Goal: Task Accomplishment & Management: Complete application form

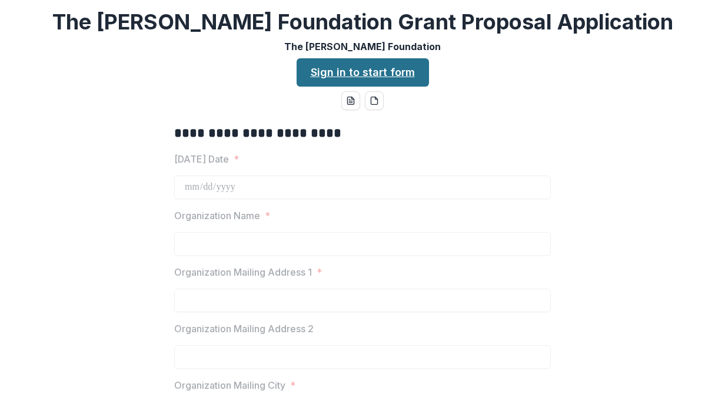
click at [372, 67] on link "Sign in to start form" at bounding box center [363, 72] width 132 height 28
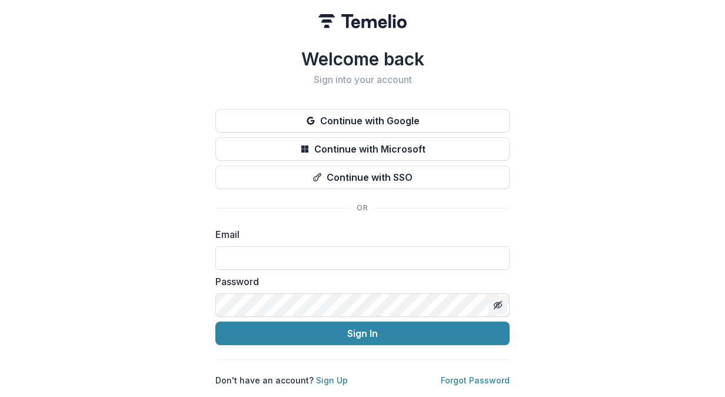
type input "**********"
click at [503, 303] on button "Toggle password visibility" at bounding box center [498, 305] width 19 height 19
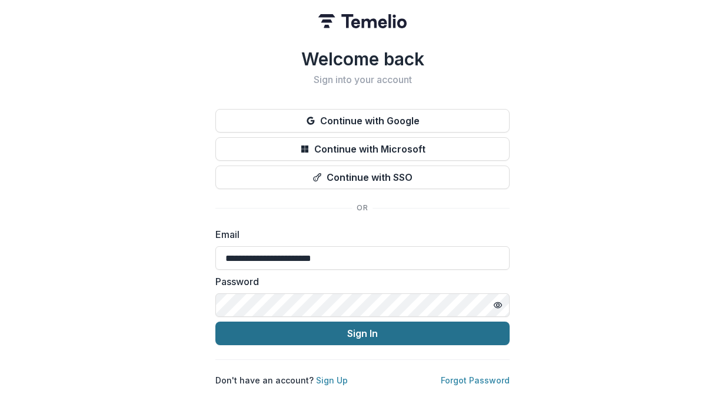
click at [366, 330] on button "Sign In" at bounding box center [362, 333] width 294 height 24
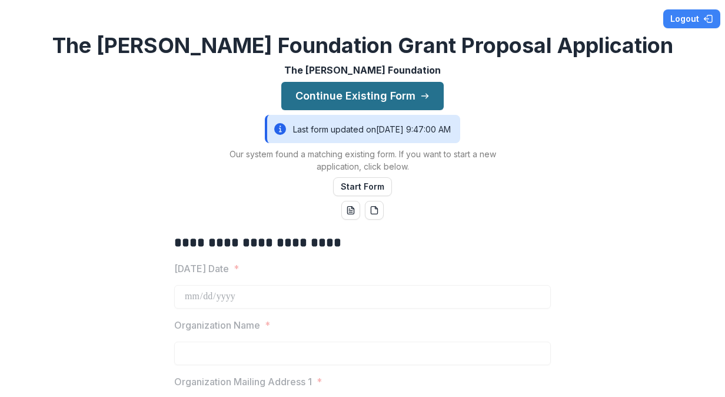
click at [391, 92] on button "Continue Existing Form" at bounding box center [362, 96] width 162 height 28
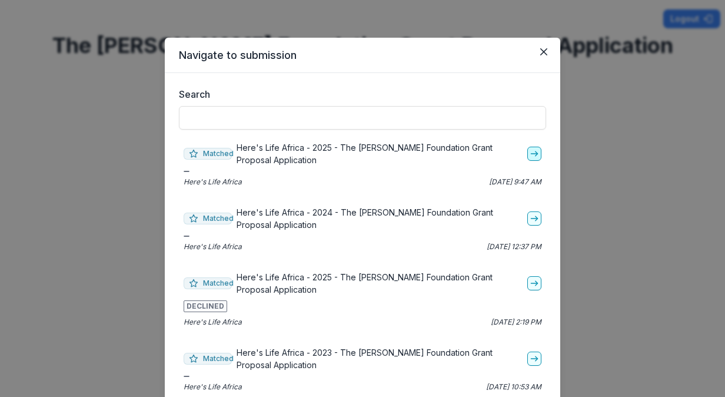
click at [531, 152] on icon "go-to" at bounding box center [534, 153] width 9 height 9
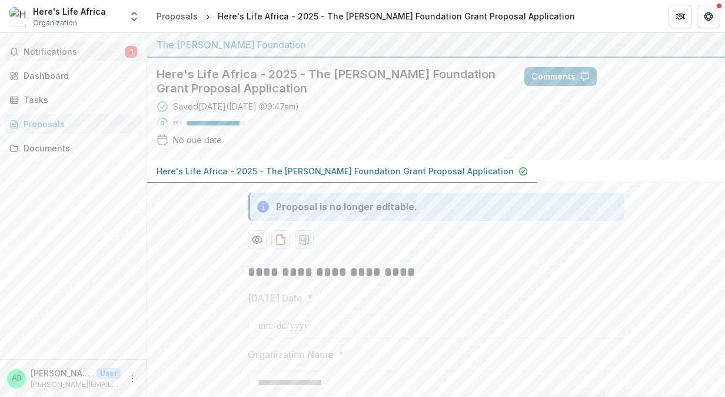
click at [61, 49] on span "Notifications" at bounding box center [75, 52] width 102 height 10
click at [57, 73] on div "Dashboard" at bounding box center [78, 75] width 109 height 12
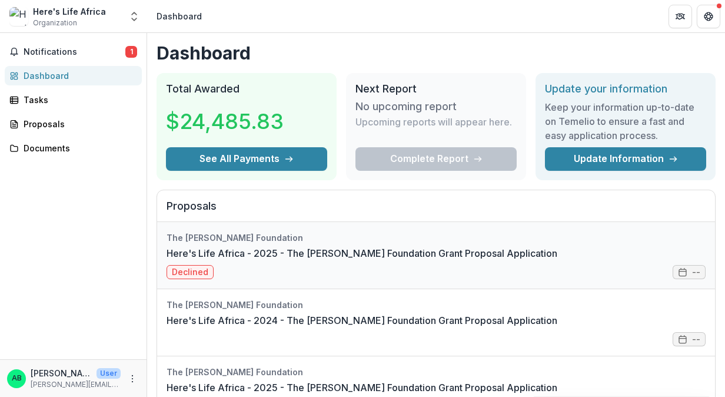
click at [250, 253] on link "Here's Life Africa - 2025 - The [PERSON_NAME] Foundation Grant Proposal Applica…" at bounding box center [362, 253] width 391 height 14
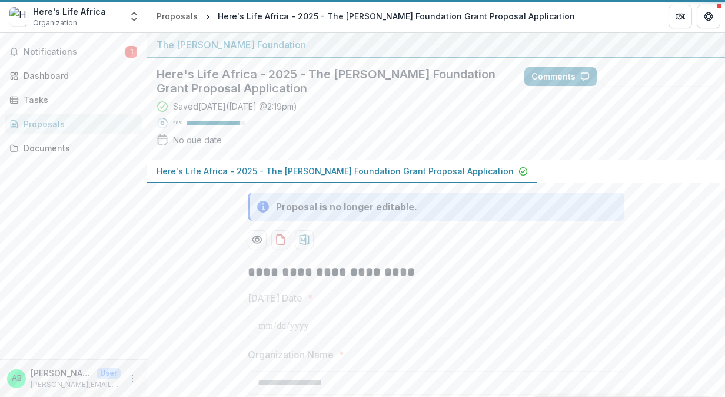
type input "********"
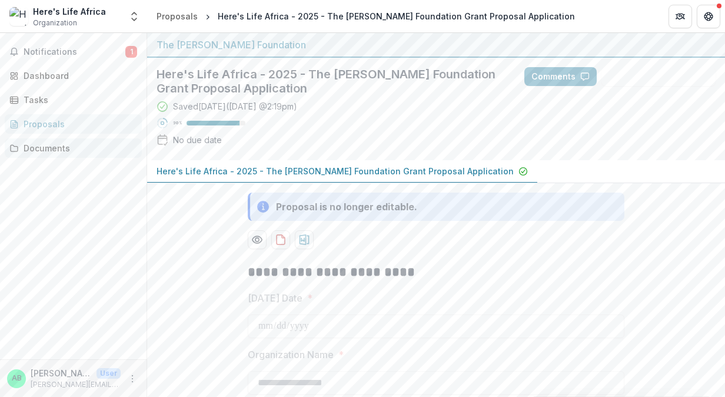
click at [39, 150] on div "Documents" at bounding box center [78, 148] width 109 height 12
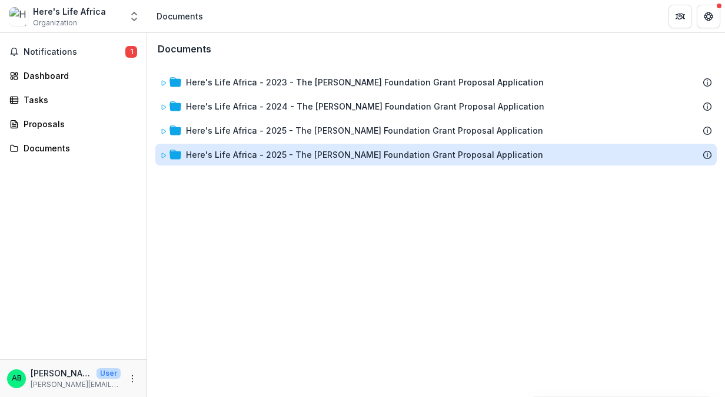
click at [230, 155] on div "Here's Life Africa - 2025 - The [PERSON_NAME] Foundation Grant Proposal Applica…" at bounding box center [364, 154] width 357 height 12
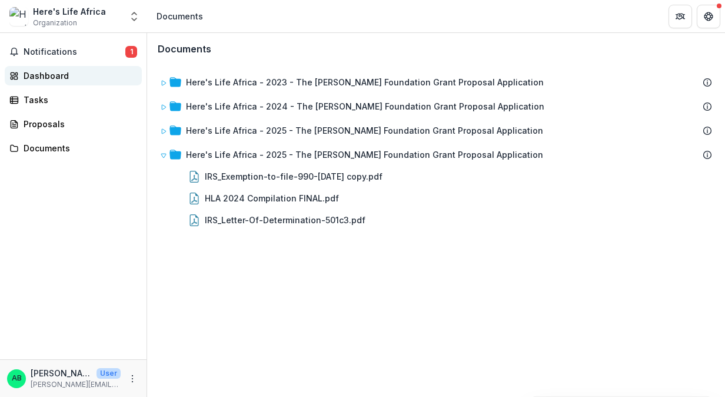
click at [53, 74] on div "Dashboard" at bounding box center [78, 75] width 109 height 12
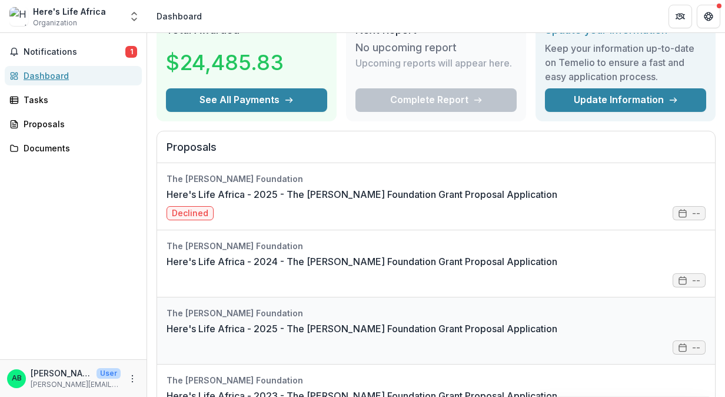
scroll to position [32, 0]
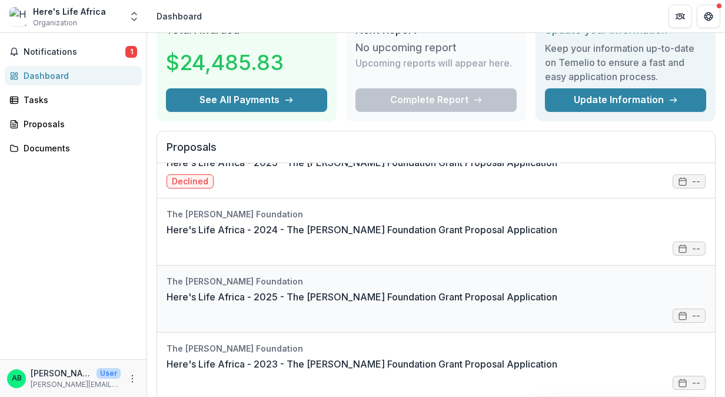
click at [287, 290] on link "Here's Life Africa - 2025 - The [PERSON_NAME] Foundation Grant Proposal Applica…" at bounding box center [362, 297] width 391 height 14
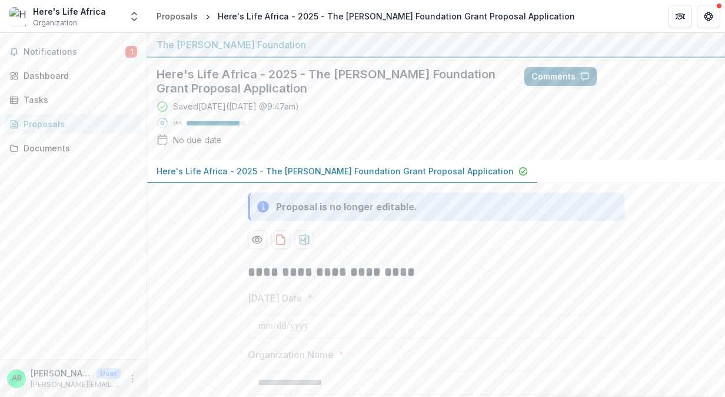
click at [563, 74] on button "Comments" at bounding box center [561, 76] width 72 height 19
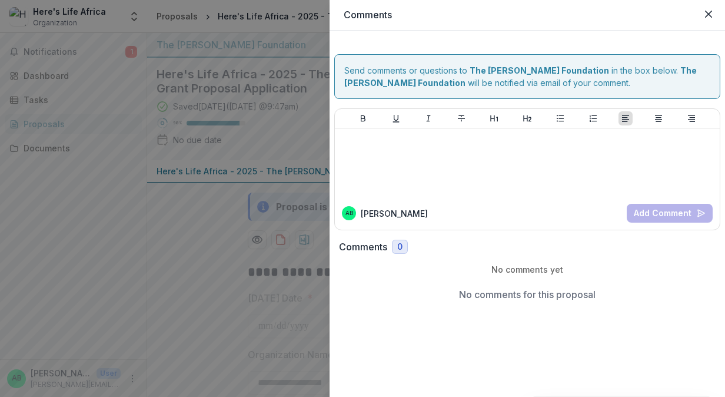
click at [271, 140] on div "Comments Send comments or questions to The [PERSON_NAME] Foundation in the box …" at bounding box center [362, 198] width 725 height 397
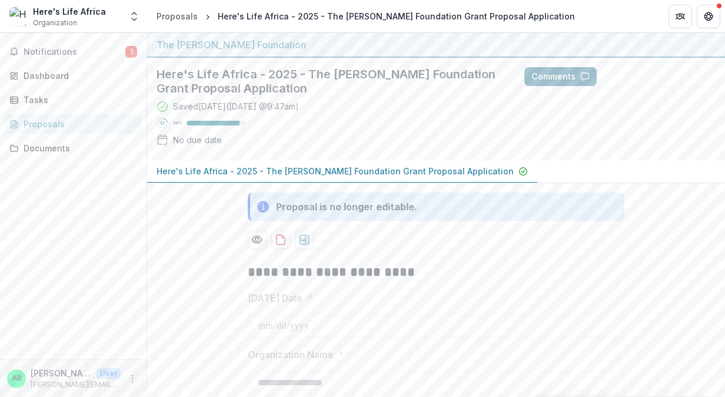
click at [547, 80] on button "Comments" at bounding box center [561, 76] width 72 height 19
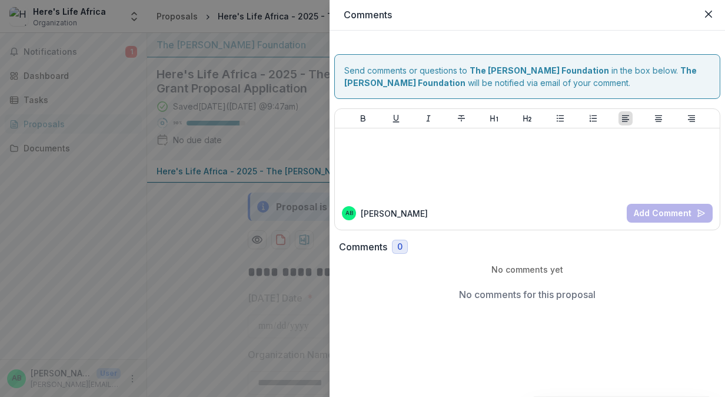
click at [267, 128] on div "Comments Send comments or questions to The [PERSON_NAME] Foundation in the box …" at bounding box center [362, 198] width 725 height 397
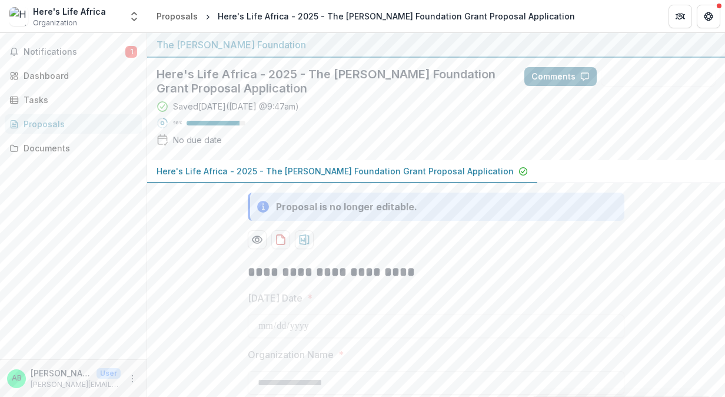
click at [556, 69] on button "Comments" at bounding box center [561, 76] width 72 height 19
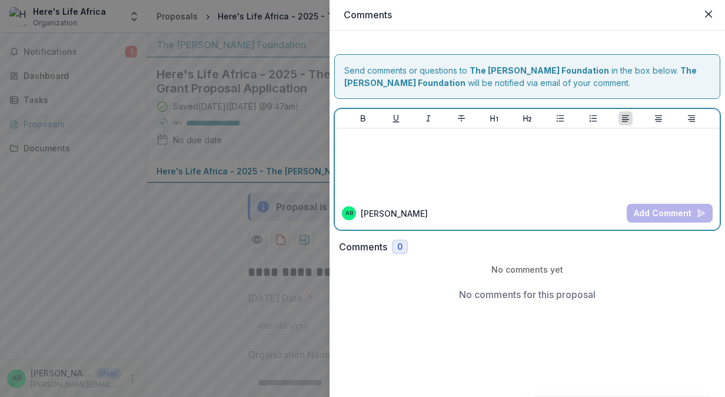
click at [427, 154] on div at bounding box center [528, 162] width 376 height 59
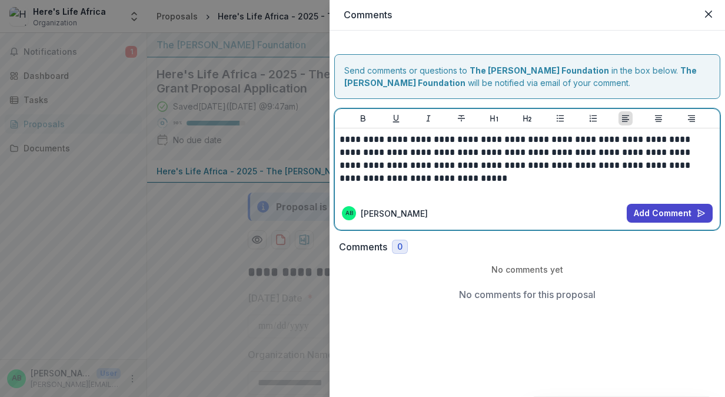
click at [573, 137] on p "**********" at bounding box center [528, 159] width 376 height 52
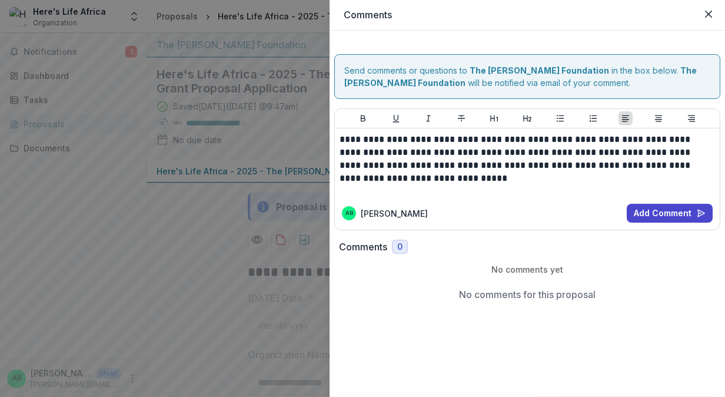
click at [608, 130] on div "**********" at bounding box center [527, 162] width 385 height 68
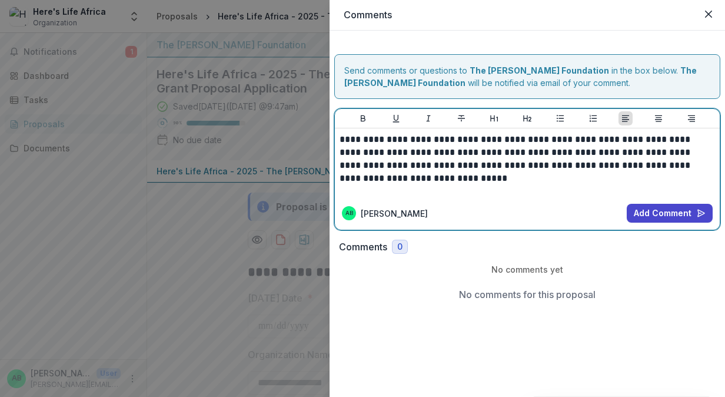
click at [572, 139] on p "**********" at bounding box center [528, 159] width 376 height 52
click at [503, 164] on p "**********" at bounding box center [528, 159] width 376 height 52
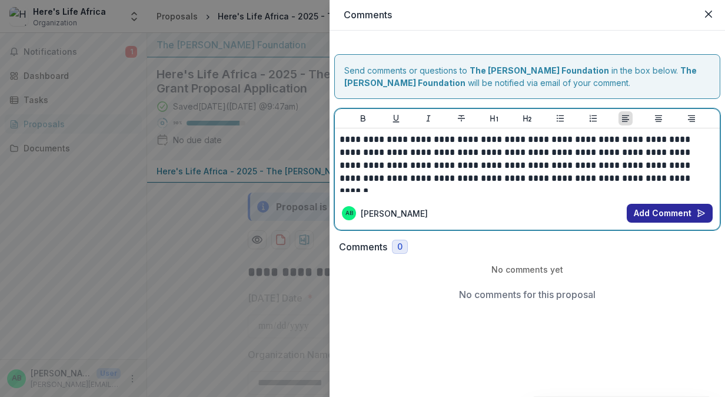
click at [672, 211] on button "Add Comment" at bounding box center [670, 213] width 86 height 19
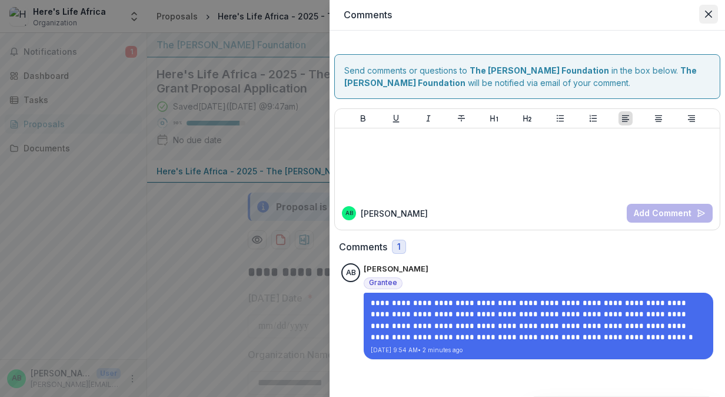
click at [709, 15] on icon "Close" at bounding box center [708, 14] width 7 height 7
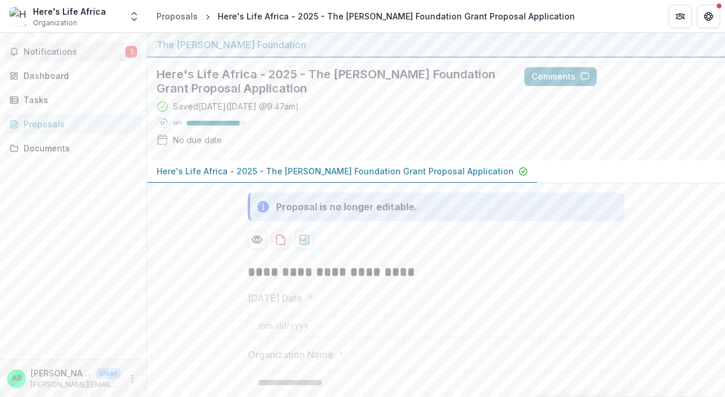
click at [77, 47] on span "Notifications" at bounding box center [75, 52] width 102 height 10
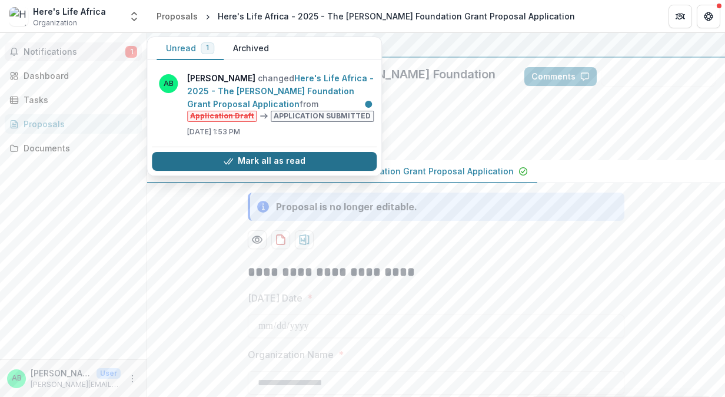
click at [238, 158] on button "Mark all as read" at bounding box center [264, 161] width 225 height 19
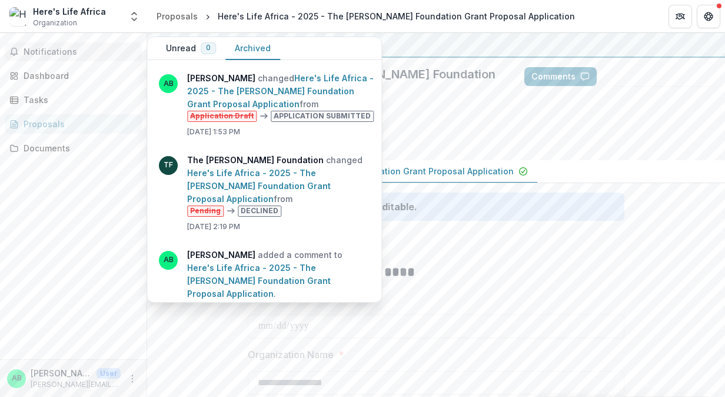
click at [247, 47] on button "Archived" at bounding box center [252, 48] width 55 height 23
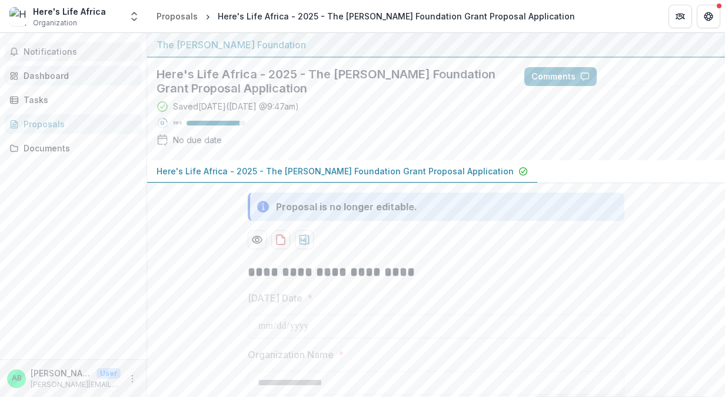
click at [46, 71] on div "Dashboard" at bounding box center [78, 75] width 109 height 12
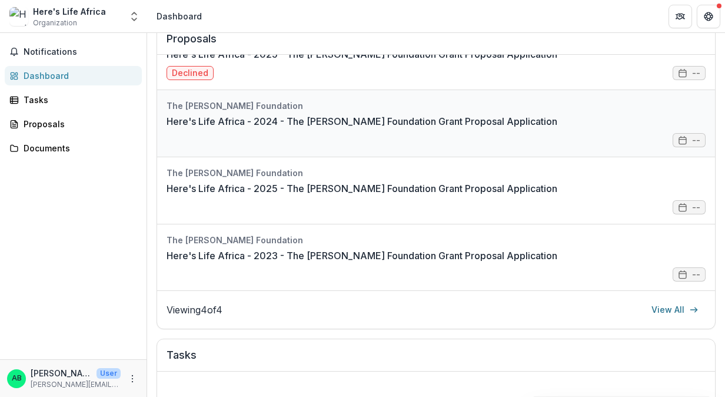
scroll to position [168, 0]
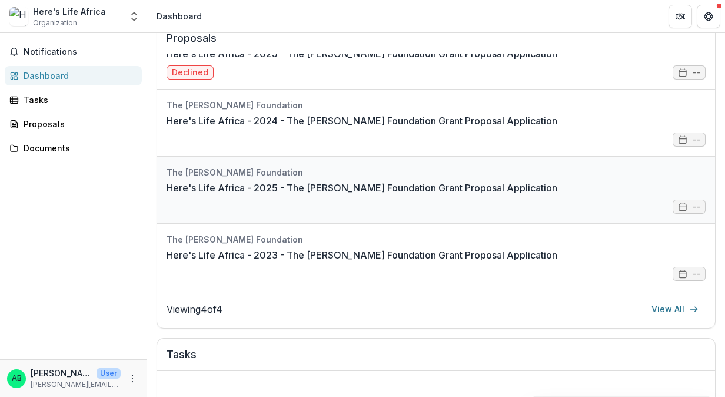
click at [469, 194] on link "Here's Life Africa - 2025 - The [PERSON_NAME] Foundation Grant Proposal Applica…" at bounding box center [362, 188] width 391 height 14
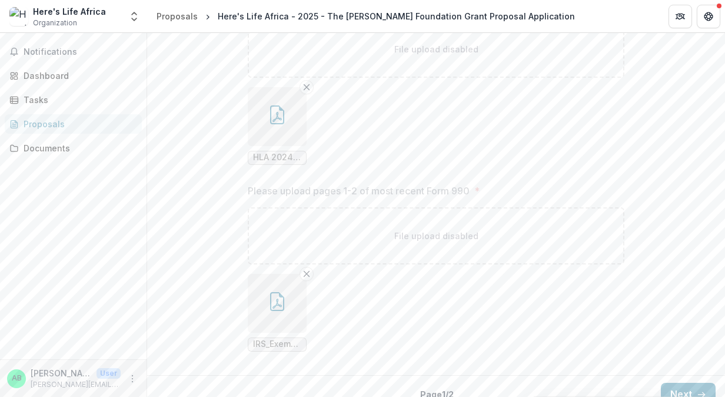
scroll to position [1964, 0]
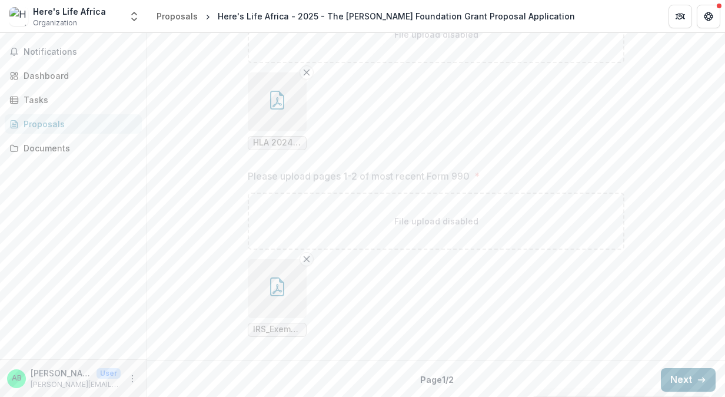
click at [675, 376] on button "Next" at bounding box center [688, 380] width 55 height 24
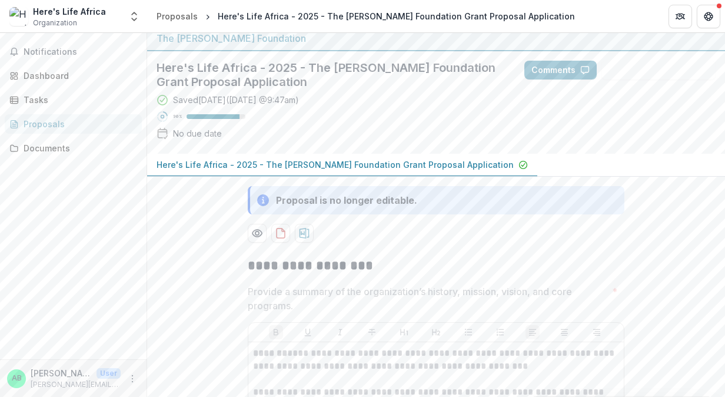
scroll to position [0, 0]
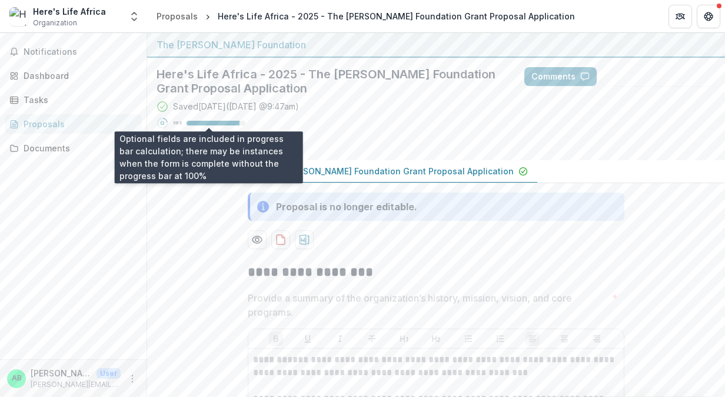
click at [184, 122] on div "90 %" at bounding box center [209, 123] width 72 height 8
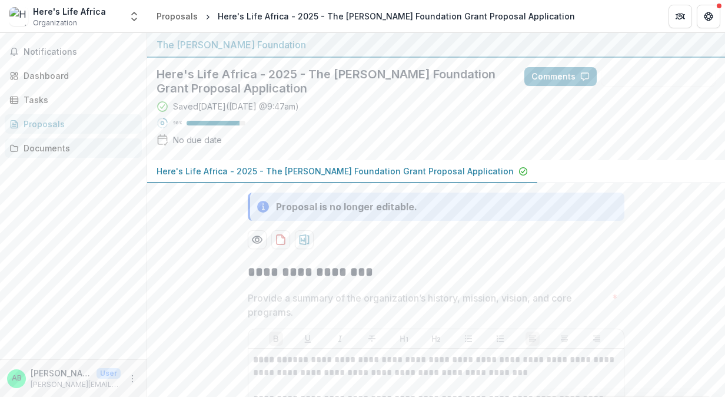
click at [51, 147] on div "Documents" at bounding box center [78, 148] width 109 height 12
